Goal: Transaction & Acquisition: Purchase product/service

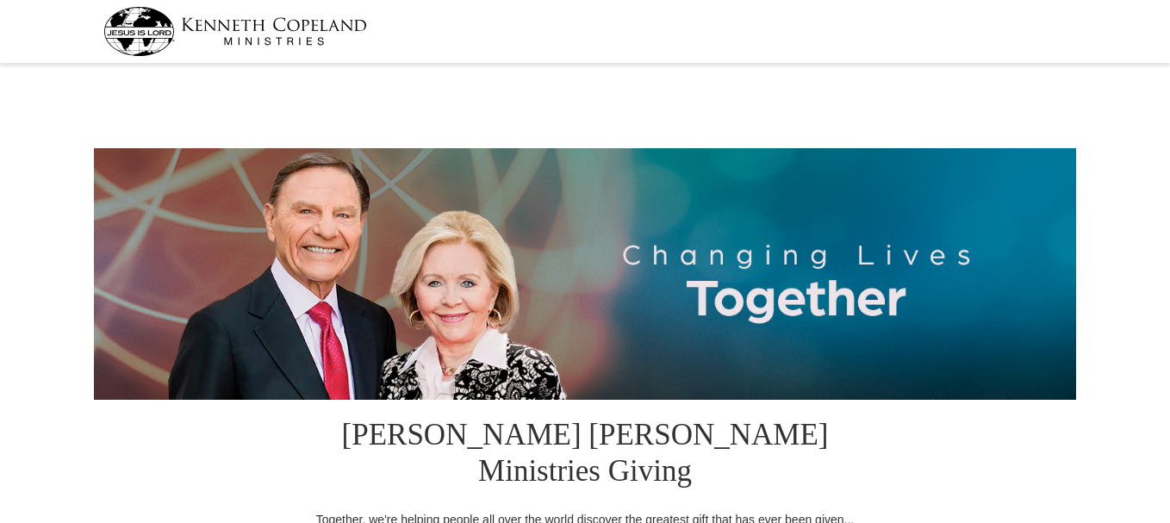
select select "MI"
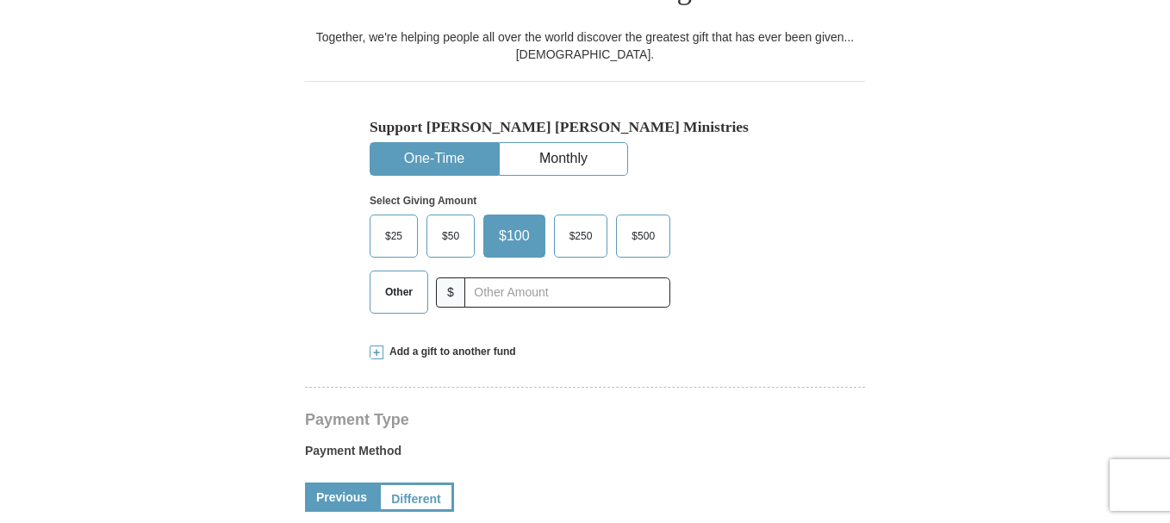
scroll to position [514, 0]
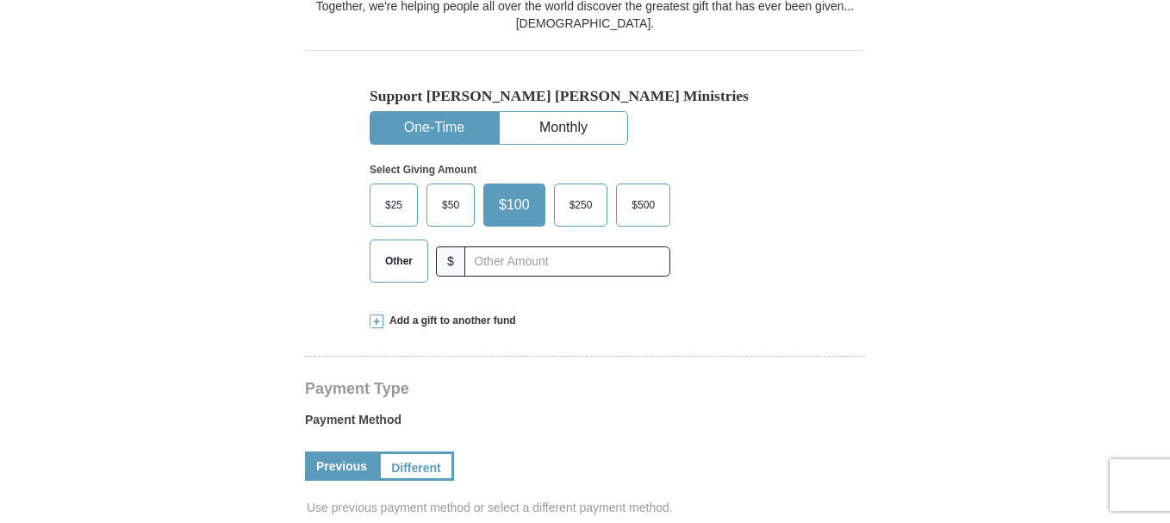
click at [394, 248] on span "Other" at bounding box center [399, 261] width 45 height 26
click at [0, 0] on input "Other" at bounding box center [0, 0] width 0 height 0
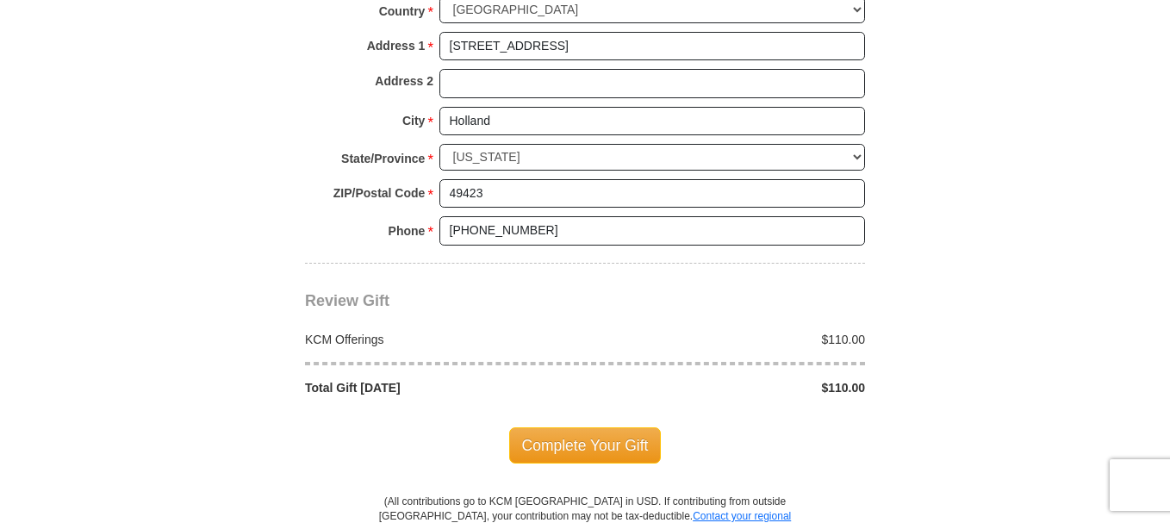
scroll to position [1409, 0]
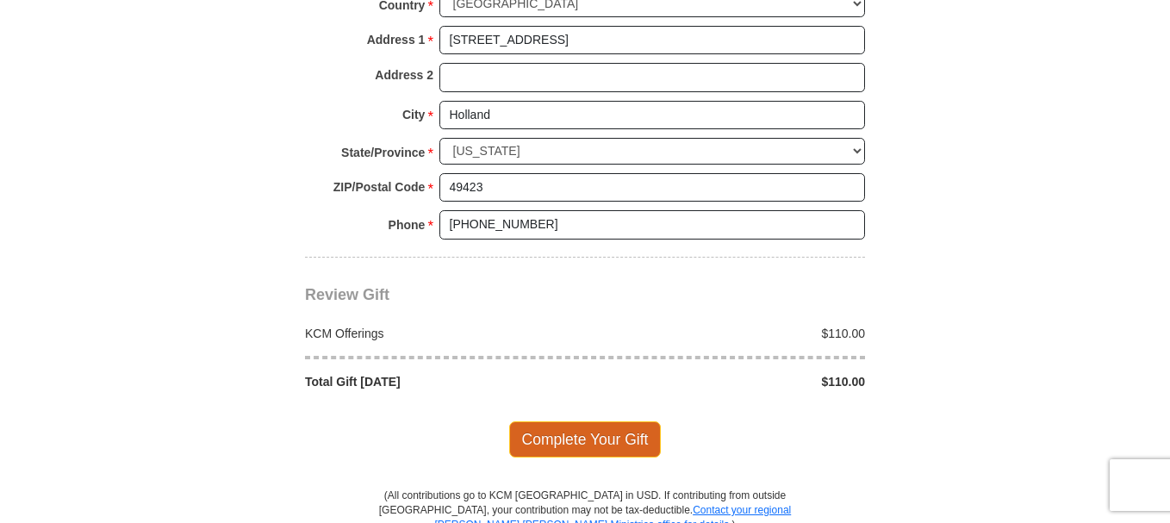
type input "110.00"
click at [592, 421] on span "Complete Your Gift" at bounding box center [585, 439] width 153 height 36
